Goal: Task Accomplishment & Management: Manage account settings

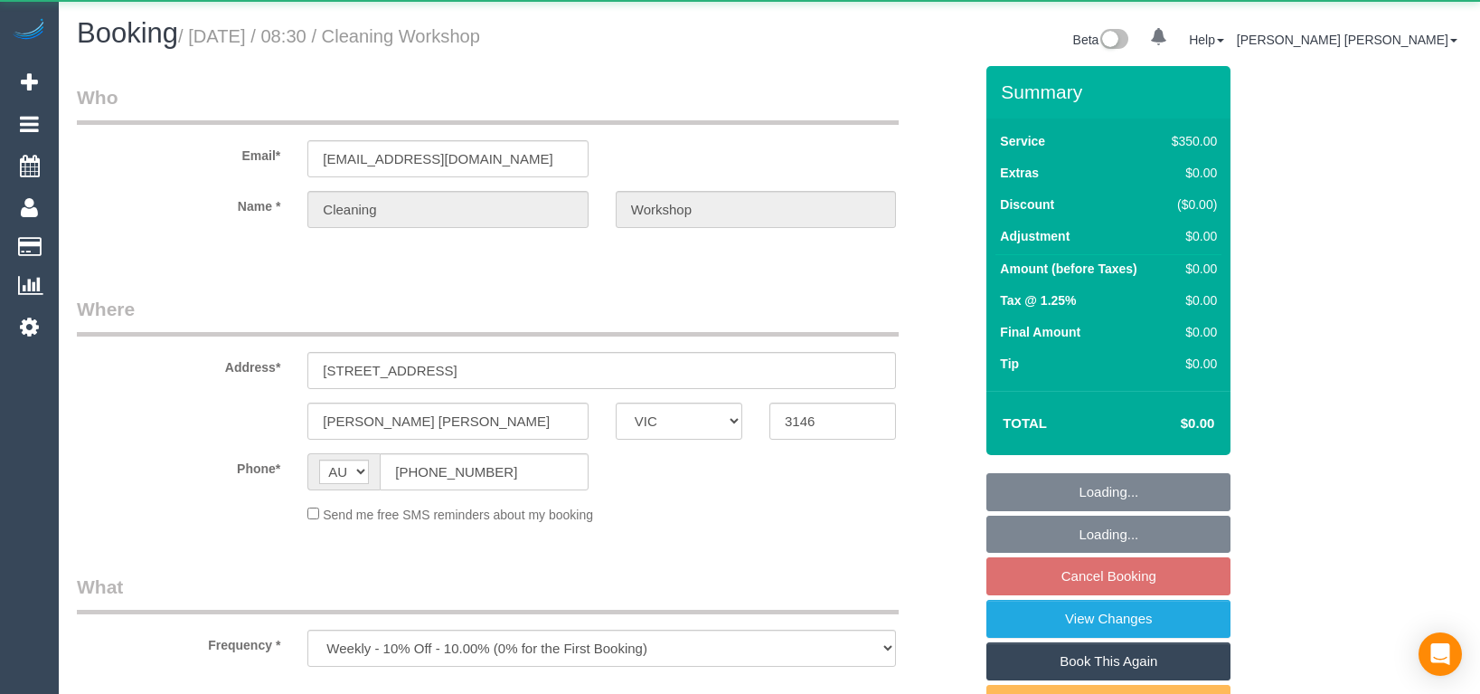
select select "VIC"
select select "300"
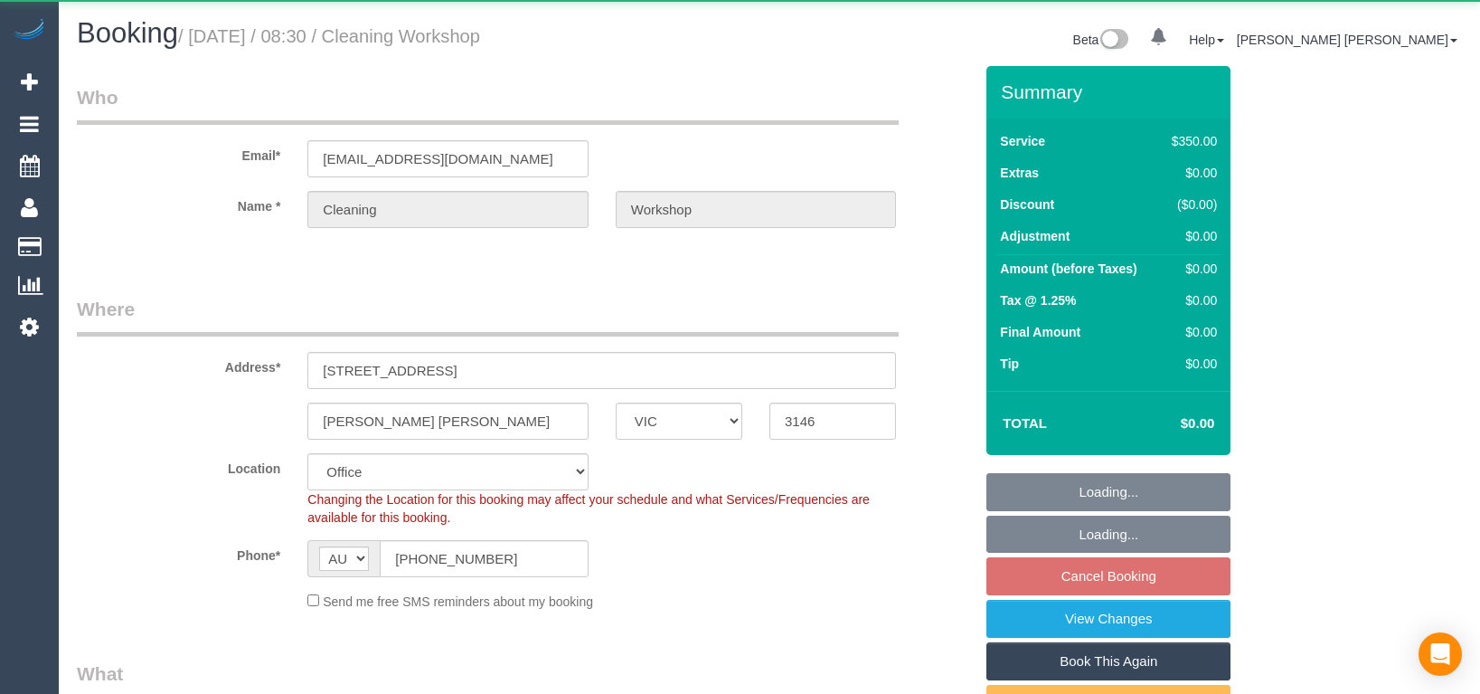
select select "object:704"
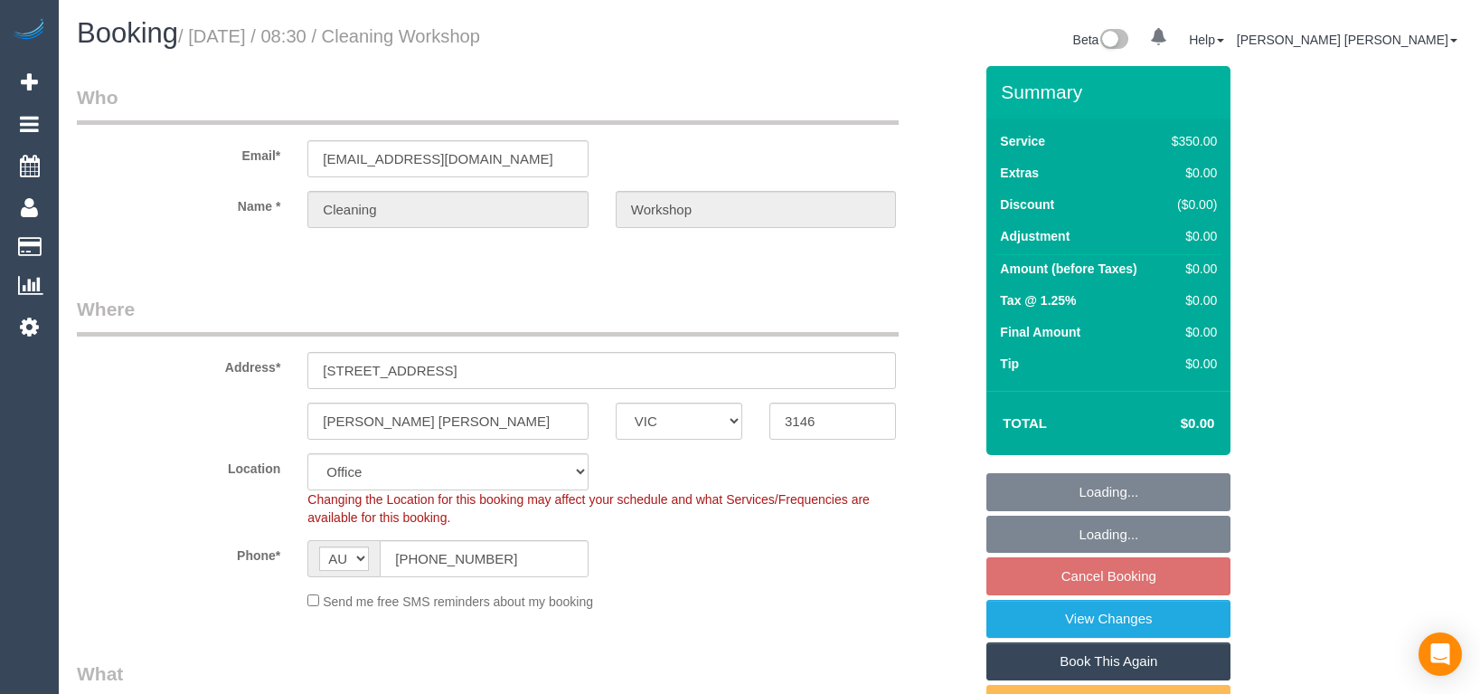
select select "number:28"
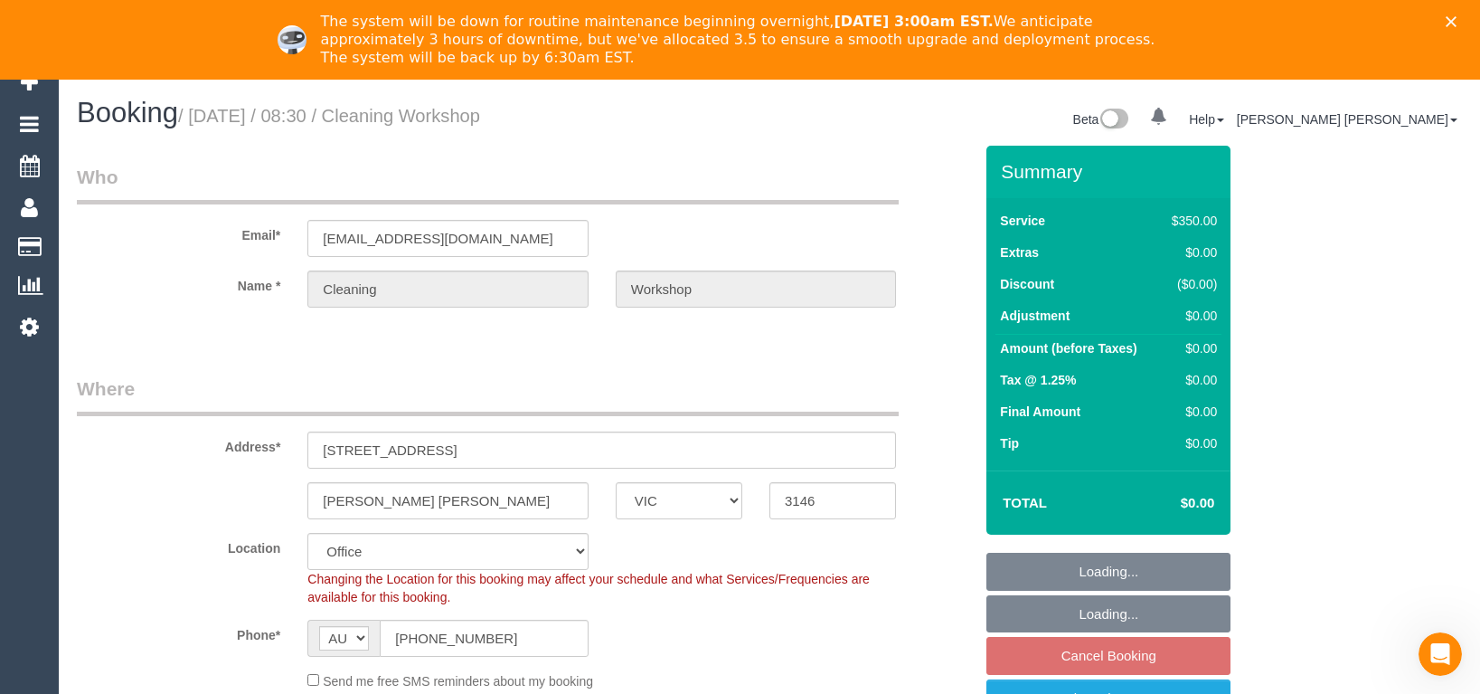
click at [928, 523] on fieldset "Where Address* [STREET_ADDRESS] [PERSON_NAME] [PERSON_NAME] ACT [GEOGRAPHIC_DAT…" at bounding box center [525, 539] width 896 height 328
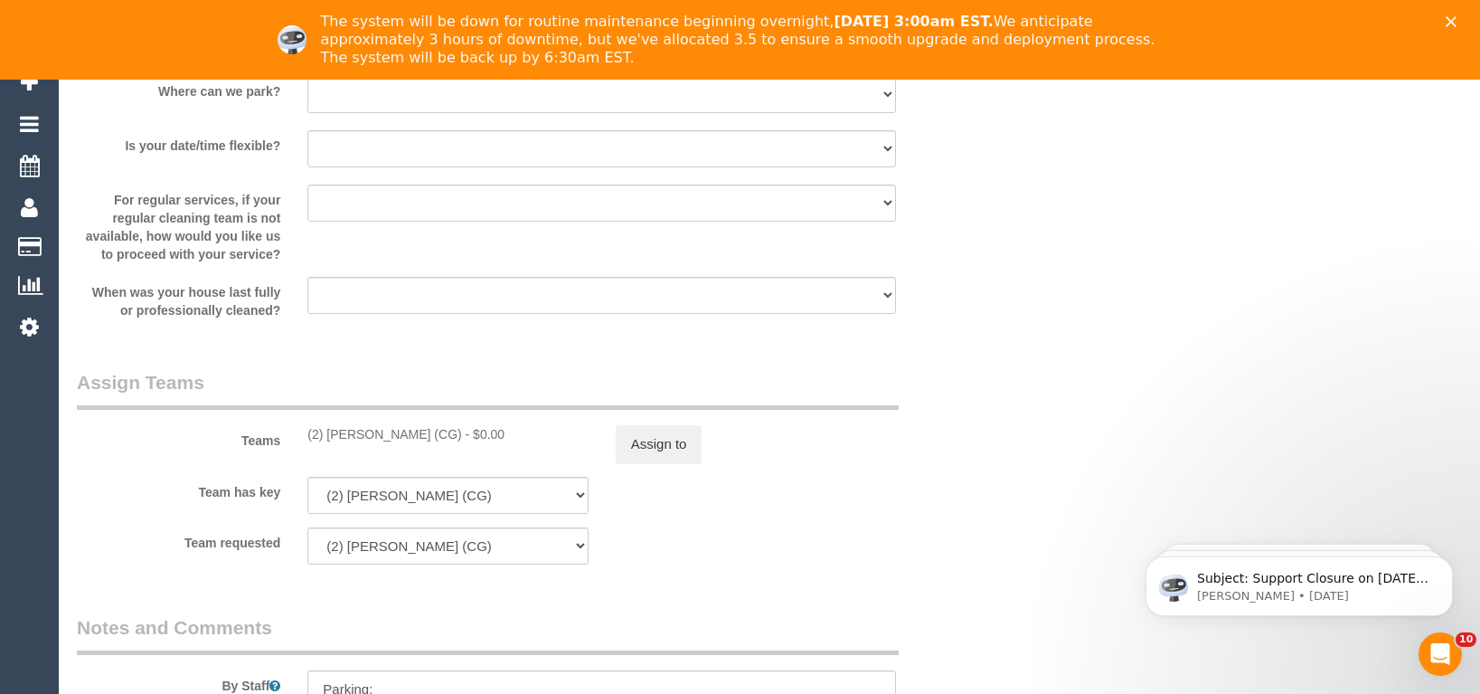
scroll to position [2804, 0]
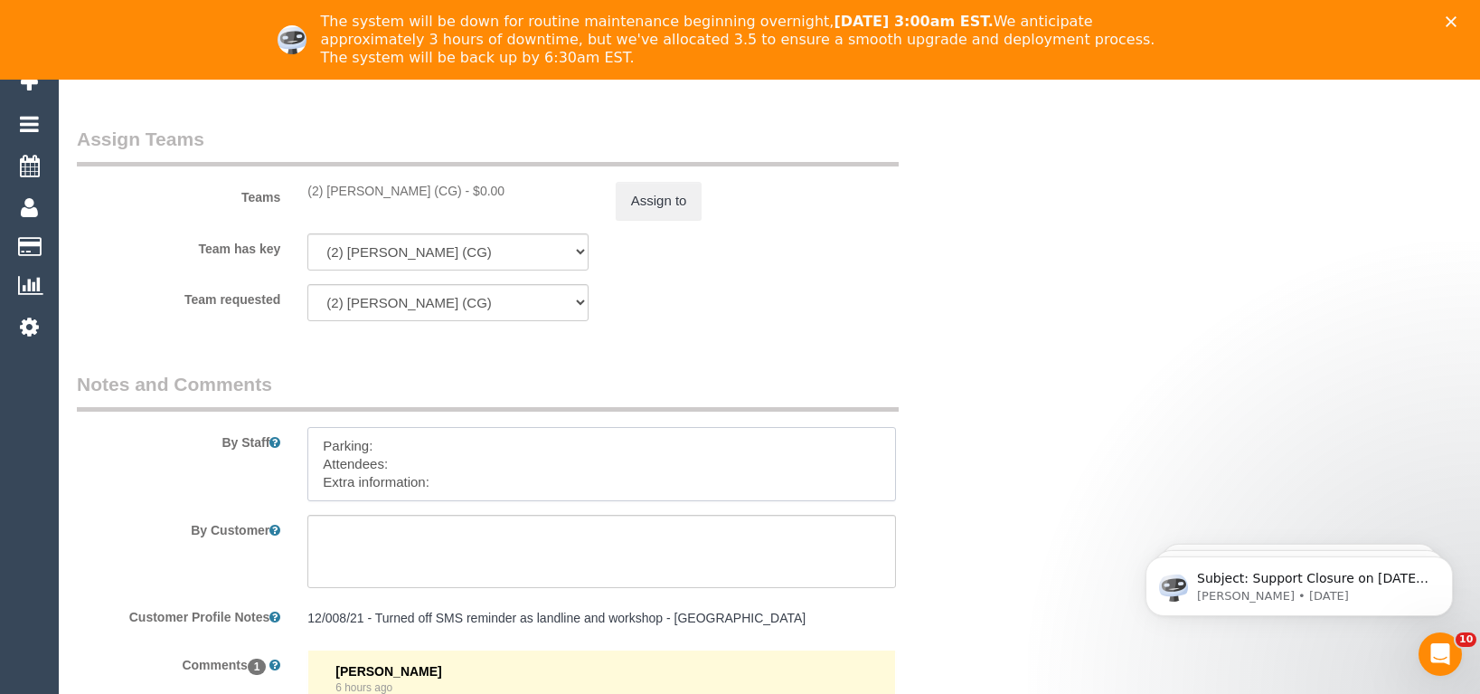
click at [450, 466] on textarea at bounding box center [601, 464] width 589 height 74
click at [430, 477] on textarea at bounding box center [601, 464] width 589 height 74
paste textarea "The candidates for [DATE] are Chamodi (Co) [PHONE_NUMBER], [PERSON_NAME] (Co) […"
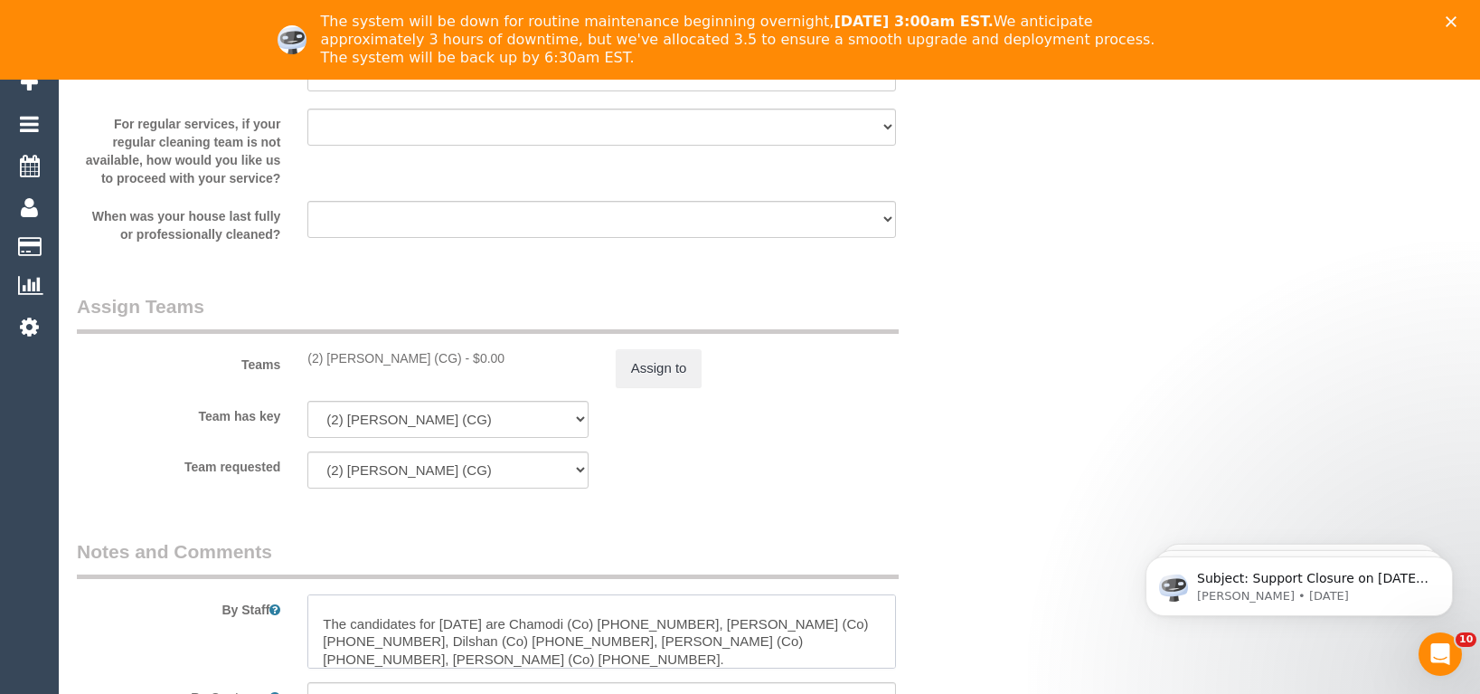
scroll to position [2766, 0]
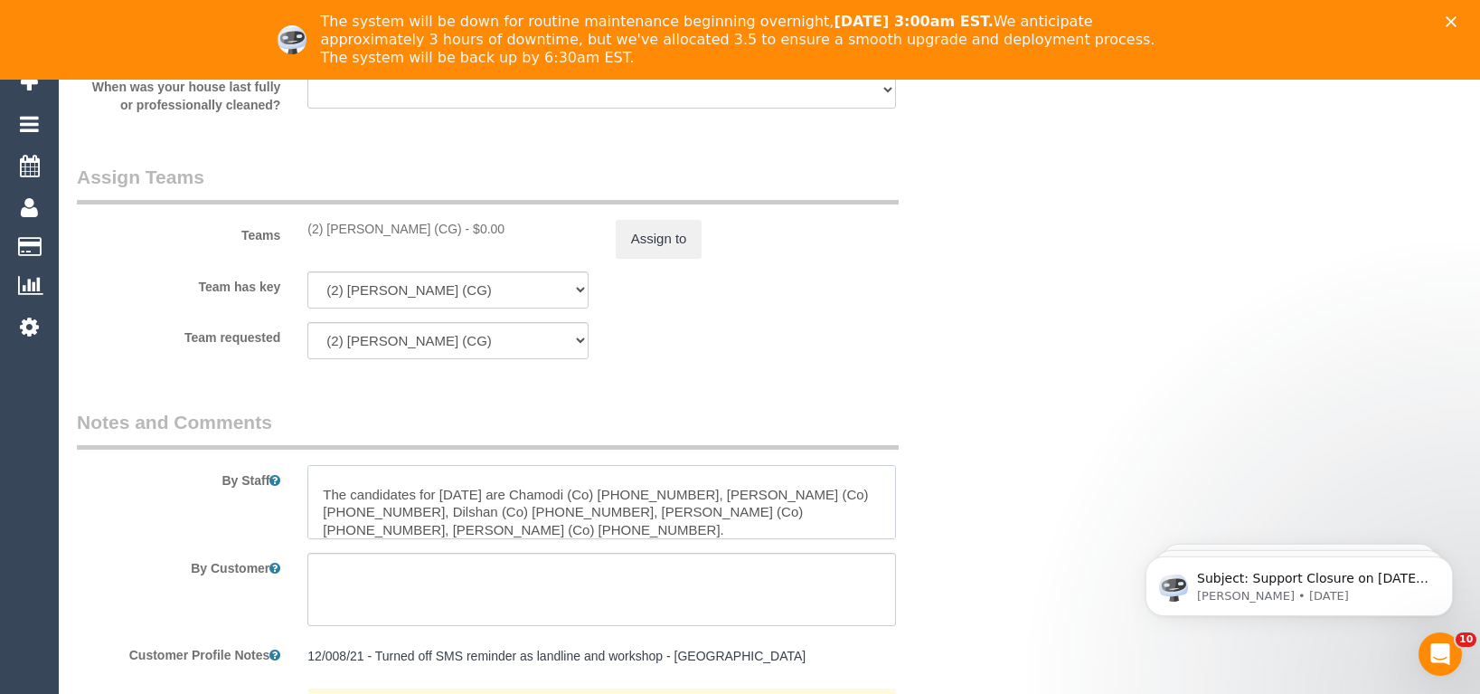
click at [355, 478] on textarea at bounding box center [601, 502] width 589 height 74
paste textarea "Ash"
paste textarea "410220974"
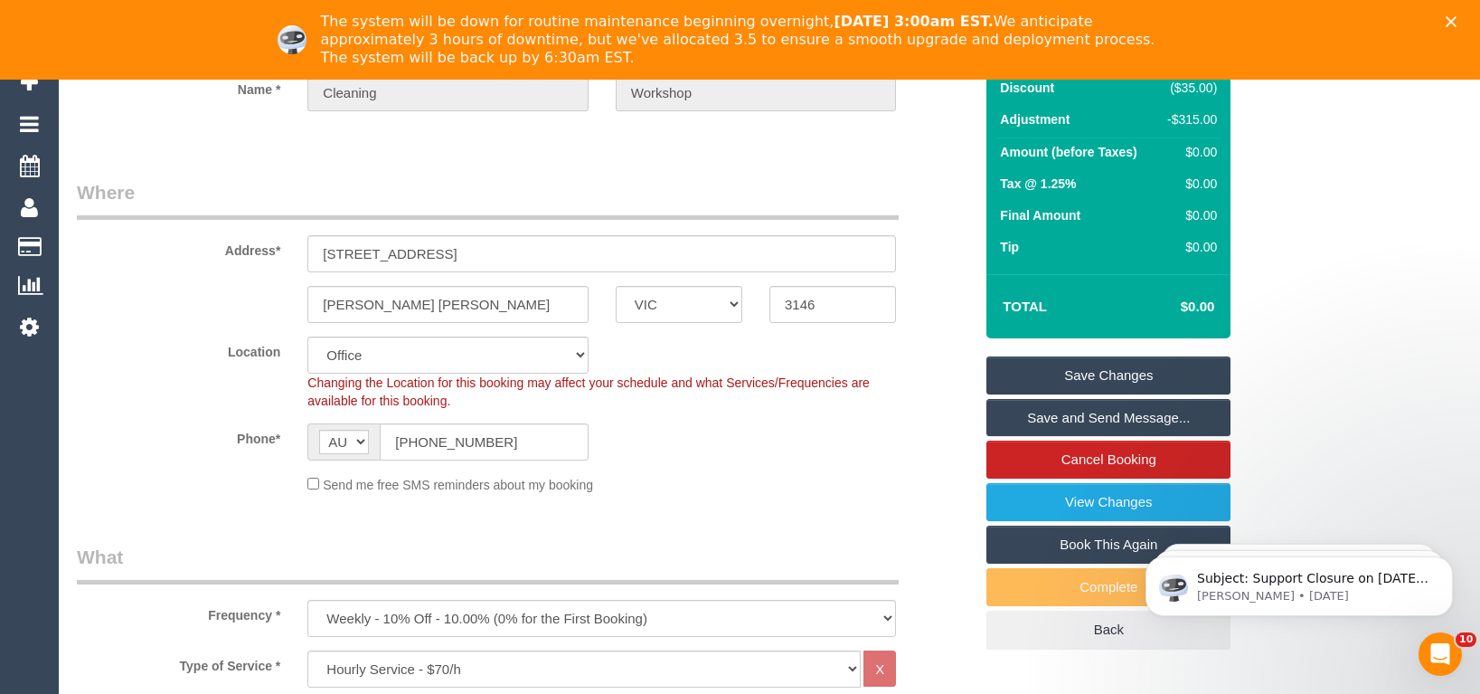
scroll to position [128, 0]
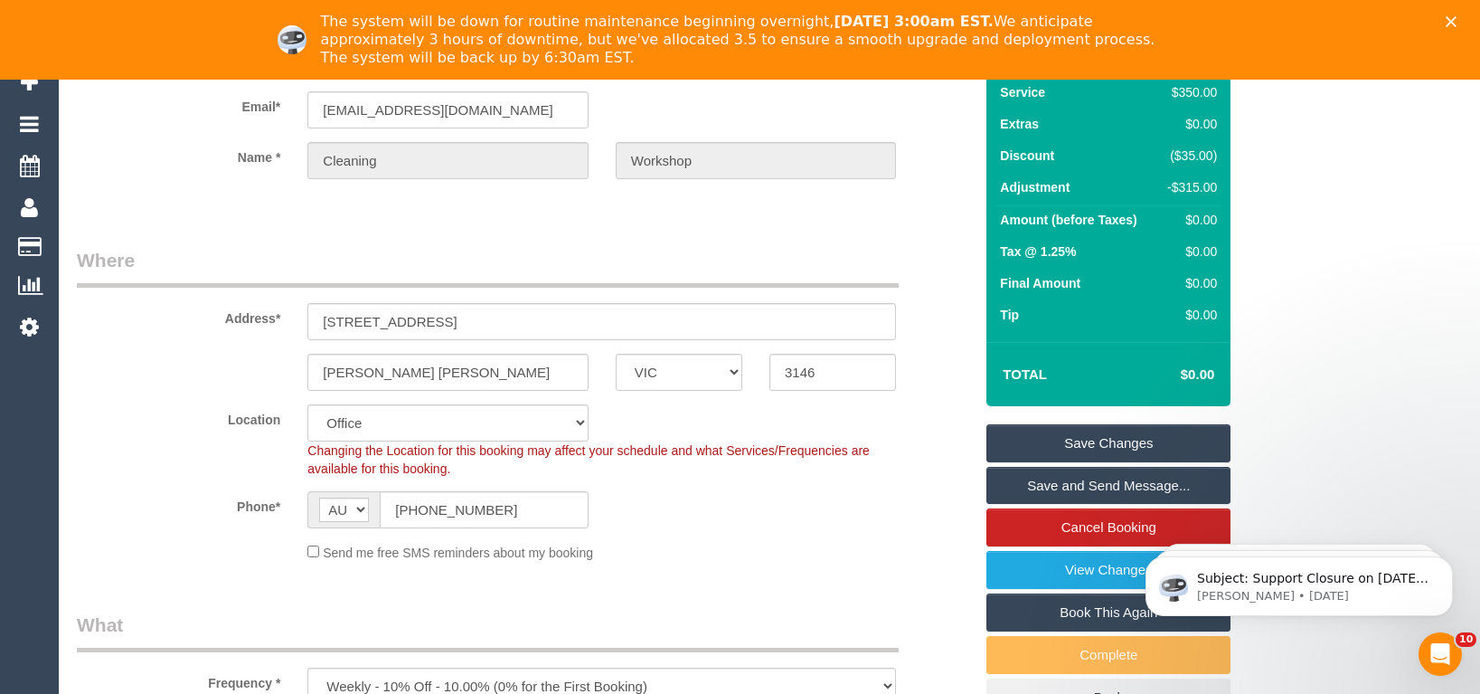
type textarea "Parking: Attendees: Extra information: Ash - 410220974 The candidates for [DATE…"
click at [1121, 453] on link "Save Changes" at bounding box center [1109, 443] width 244 height 38
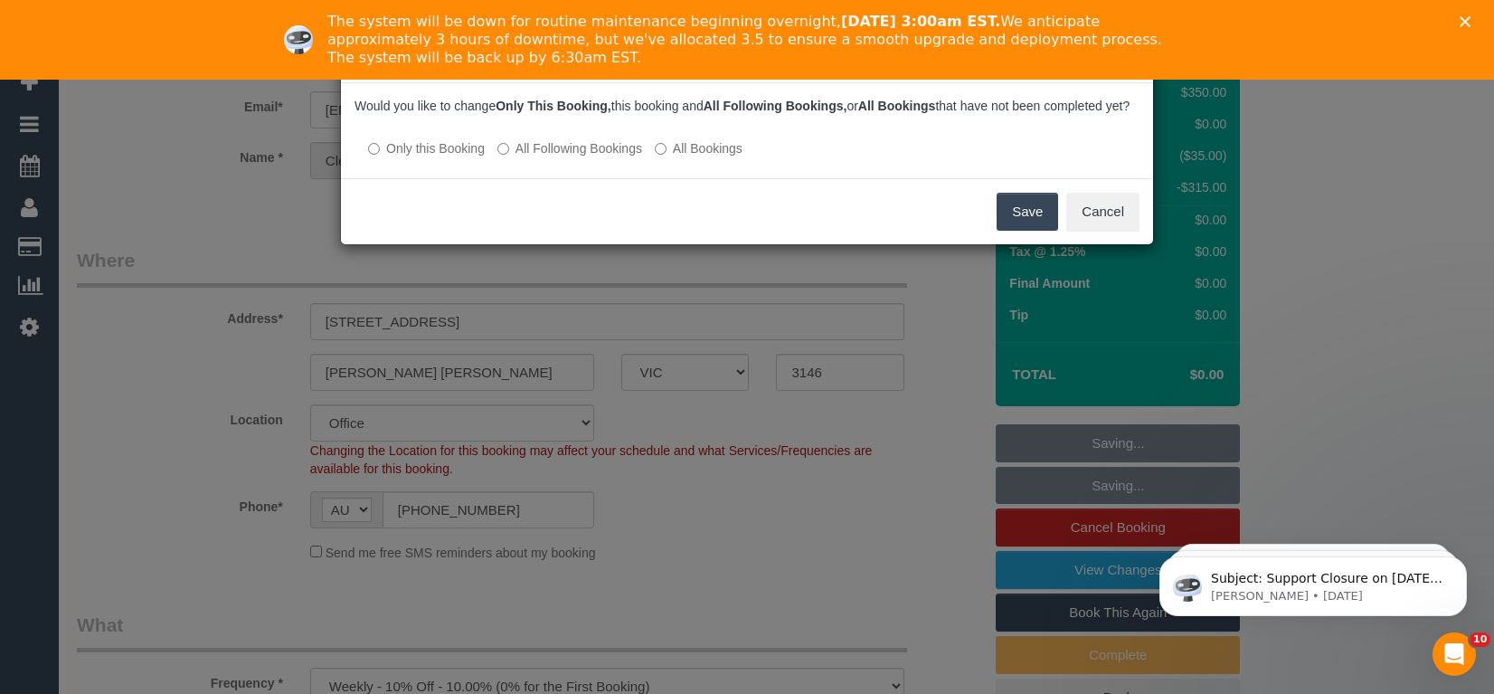
click at [1031, 221] on button "Save" at bounding box center [1027, 212] width 61 height 38
